Goal: Information Seeking & Learning: Learn about a topic

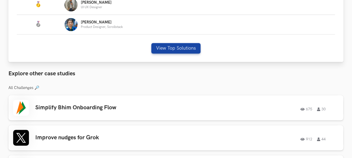
scroll to position [293, 0]
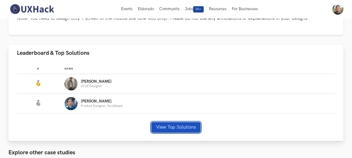
click at [166, 123] on button "View Top Solutions" at bounding box center [176, 127] width 49 height 11
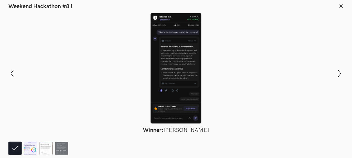
click at [26, 147] on img at bounding box center [30, 148] width 13 height 13
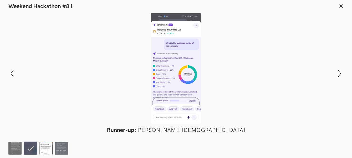
click at [41, 147] on img at bounding box center [46, 148] width 13 height 13
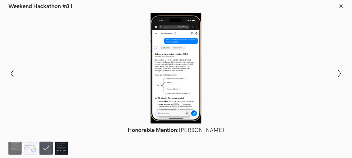
click at [59, 148] on img at bounding box center [61, 148] width 13 height 13
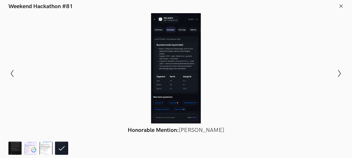
click at [344, 9] on button at bounding box center [341, 7] width 5 height 6
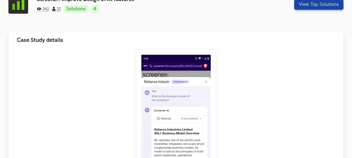
scroll to position [117, 0]
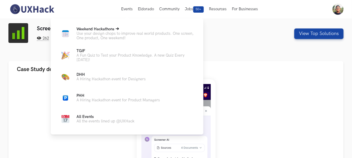
click at [117, 33] on p "Use your design chops to improve real world products. One screen, One product, …" at bounding box center [136, 35] width 119 height 9
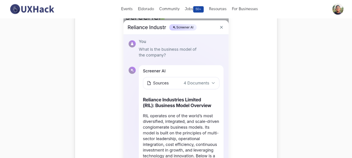
scroll to position [146, 0]
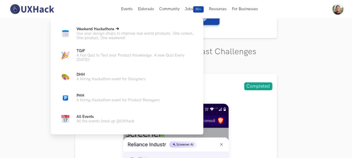
click at [121, 34] on p "Use your design chops to improve real world products. One screen, One product, …" at bounding box center [136, 35] width 119 height 9
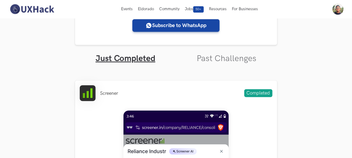
scroll to position [88, 0]
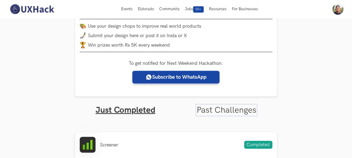
click at [208, 113] on link "Past Challenges" at bounding box center [227, 110] width 60 height 10
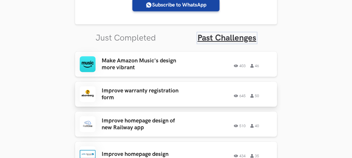
scroll to position [205, 0]
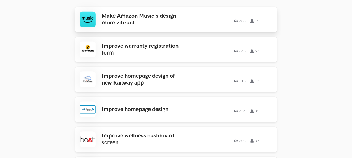
click at [196, 20] on div "403 46" at bounding box center [232, 19] width 82 height 7
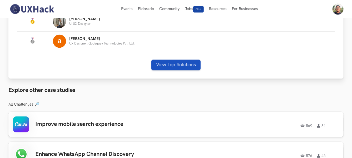
scroll to position [293, 0]
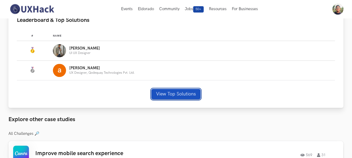
click at [170, 90] on button "View Top Solutions" at bounding box center [176, 94] width 49 height 11
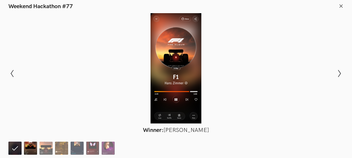
click at [30, 149] on img at bounding box center [30, 148] width 13 height 13
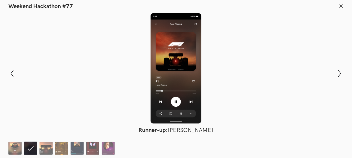
click at [38, 148] on ol at bounding box center [62, 148] width 109 height 13
click at [46, 149] on img at bounding box center [46, 148] width 13 height 13
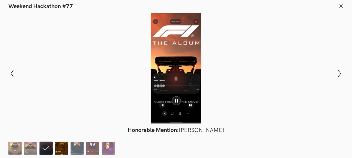
click at [59, 148] on img at bounding box center [61, 148] width 13 height 13
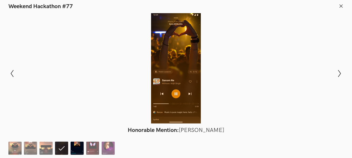
click at [75, 146] on img at bounding box center [77, 148] width 13 height 13
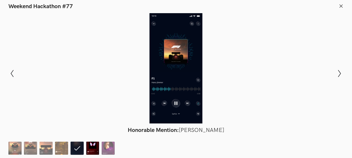
click at [90, 146] on img at bounding box center [92, 148] width 13 height 13
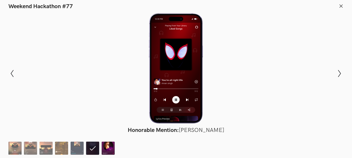
click at [103, 147] on img at bounding box center [108, 148] width 13 height 13
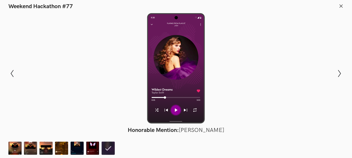
click at [337, 8] on header "Weekend Hackathon #77" at bounding box center [176, 5] width 352 height 10
click at [340, 4] on icon at bounding box center [341, 6] width 5 height 5
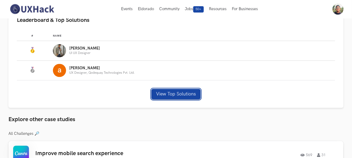
scroll to position [381, 0]
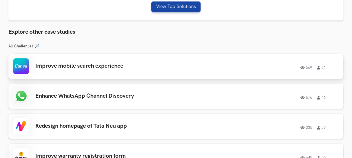
click at [158, 74] on link "Improve mobile search experience 569 31 569 31" at bounding box center [176, 66] width 336 height 25
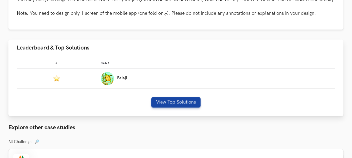
scroll to position [322, 0]
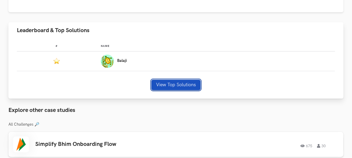
click at [169, 86] on button "View Top Solutions" at bounding box center [176, 85] width 49 height 11
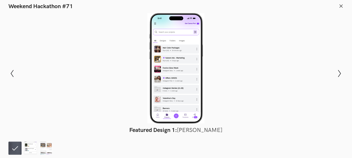
click at [28, 145] on img at bounding box center [30, 148] width 13 height 13
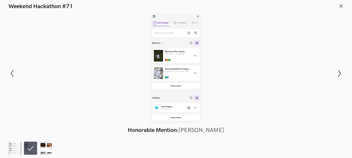
click at [50, 148] on img at bounding box center [46, 148] width 13 height 13
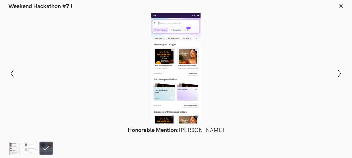
click at [12, 145] on img at bounding box center [14, 148] width 13 height 13
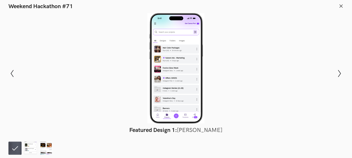
click at [340, 6] on icon at bounding box center [341, 6] width 5 height 5
